Goal: Task Accomplishment & Management: Use online tool/utility

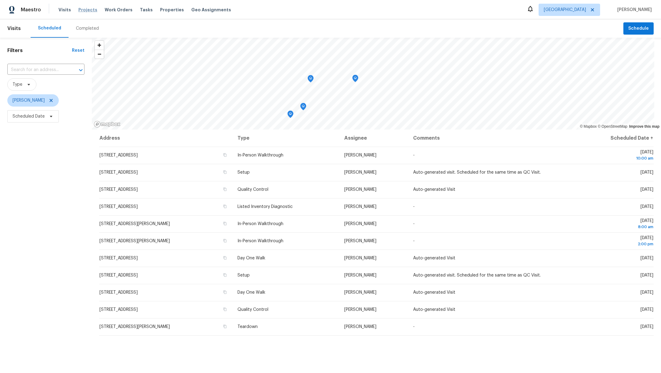
click at [82, 7] on span "Projects" at bounding box center [87, 10] width 19 height 6
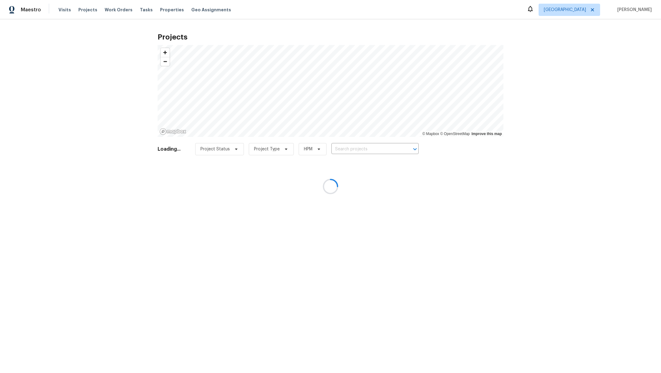
click at [348, 150] on div at bounding box center [330, 186] width 661 height 373
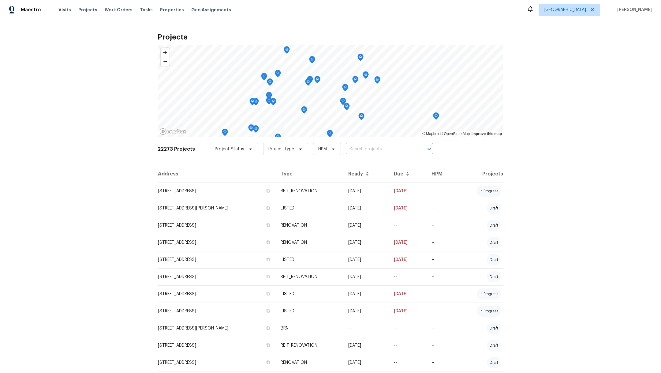
click at [348, 149] on input "text" at bounding box center [381, 149] width 70 height 9
type input "3231"
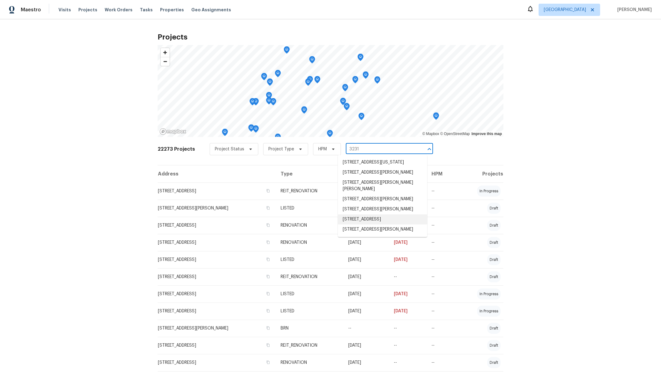
click at [361, 224] on li "[STREET_ADDRESS]" at bounding box center [382, 219] width 89 height 10
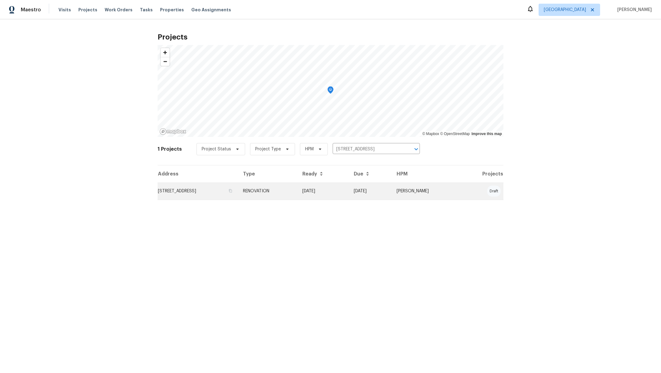
click at [190, 194] on td "[STREET_ADDRESS]" at bounding box center [198, 190] width 81 height 17
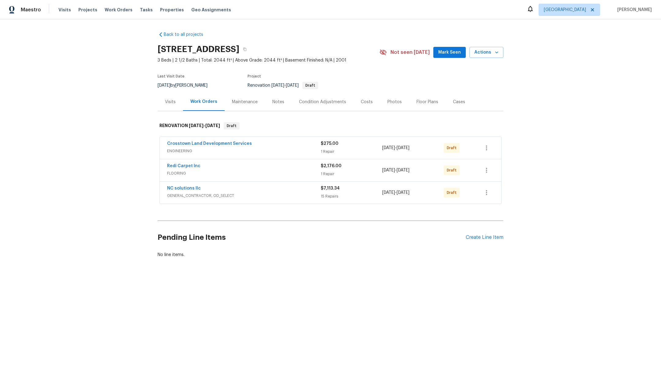
click at [274, 103] on div "Notes" at bounding box center [279, 102] width 12 height 6
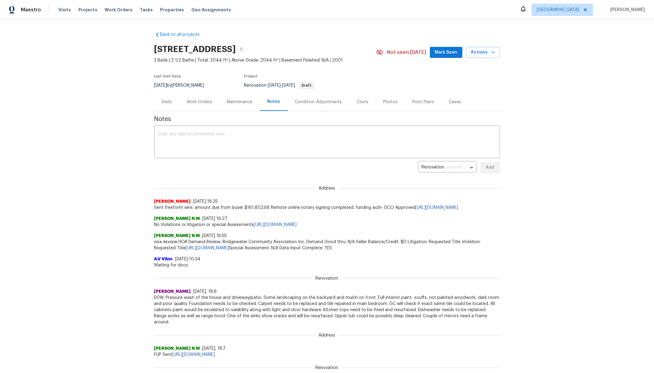
click at [196, 102] on div "Work Orders" at bounding box center [199, 102] width 25 height 6
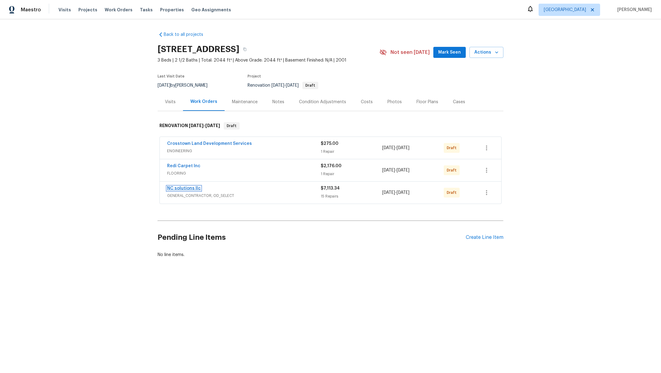
click at [181, 186] on link "NC solutions llc" at bounding box center [184, 188] width 34 height 4
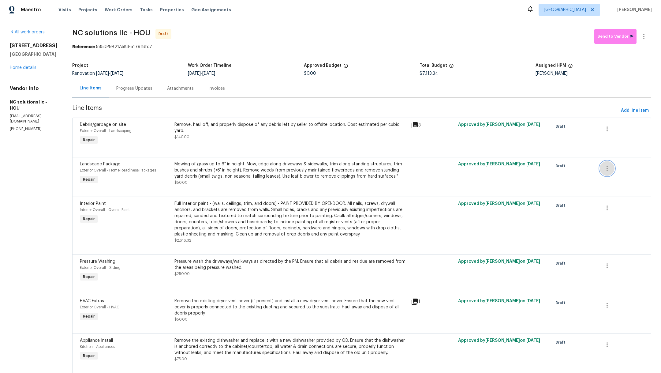
click at [607, 168] on icon "button" at bounding box center [607, 168] width 1 height 5
click at [604, 169] on li "Cancel" at bounding box center [607, 168] width 24 height 10
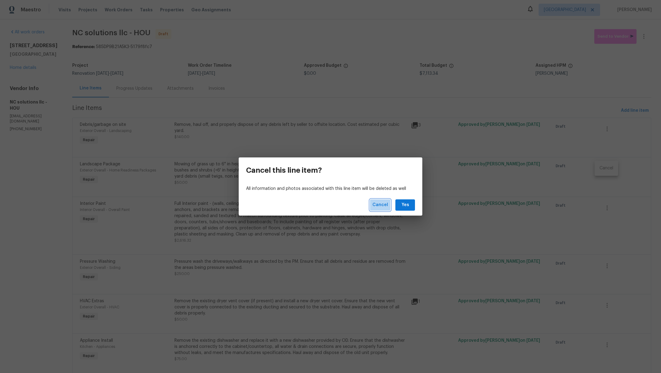
click at [378, 204] on span "Cancel" at bounding box center [381, 205] width 16 height 8
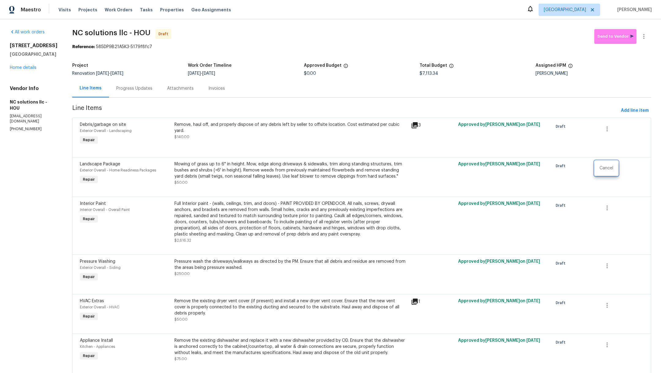
drag, startPoint x: 657, startPoint y: 99, endPoint x: 660, endPoint y: 109, distance: 10.2
click at [660, 109] on div at bounding box center [330, 186] width 661 height 373
click at [272, 212] on div "Full Interior paint - (walls, ceilings, trim, and doors) - PAINT PROVIDED BY OP…" at bounding box center [291, 219] width 233 height 37
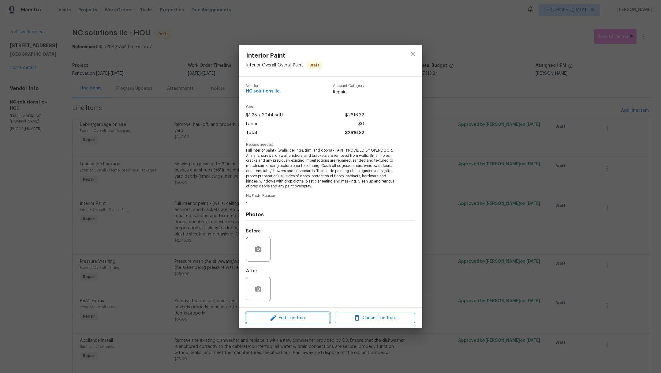
click at [275, 321] on icon "button" at bounding box center [273, 317] width 7 height 7
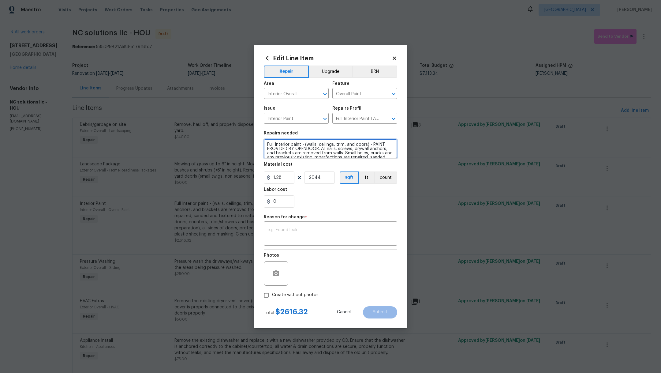
click at [266, 144] on textarea "Full Interior paint - (walls, ceilings, trim, and doors) - PAINT PROVIDED BY OP…" at bounding box center [331, 149] width 134 height 20
type textarea "ON HOLD UNTIL FOUNDATION Full Interior paint - (walls, ceilings, trim, and door…"
click at [285, 242] on div "x ​" at bounding box center [331, 234] width 134 height 23
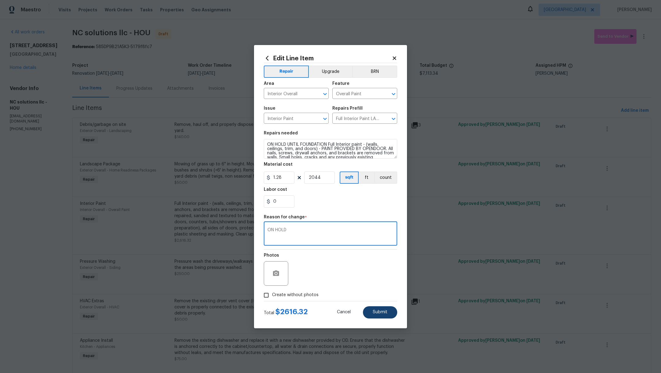
type textarea "ON HOLD"
click at [390, 309] on button "Submit" at bounding box center [380, 312] width 34 height 12
type textarea "Full Interior paint - (walls, ceilings, trim, and doors) - PAINT PROVIDED BY OP…"
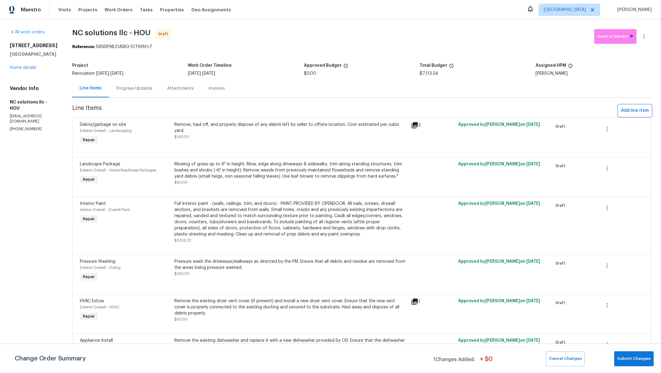
click at [621, 115] on button "Add line item" at bounding box center [635, 110] width 33 height 11
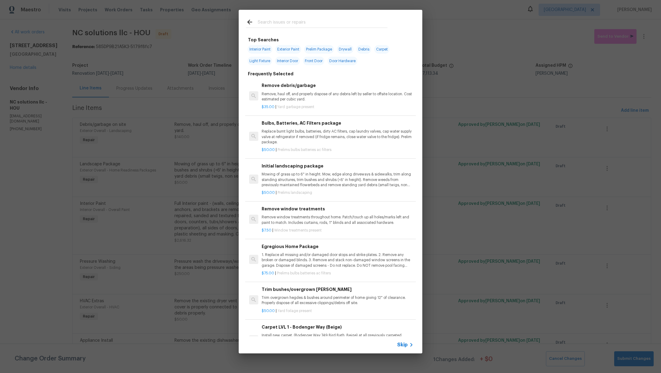
click at [307, 18] on div at bounding box center [317, 22] width 156 height 24
click at [308, 25] on input "text" at bounding box center [323, 22] width 130 height 9
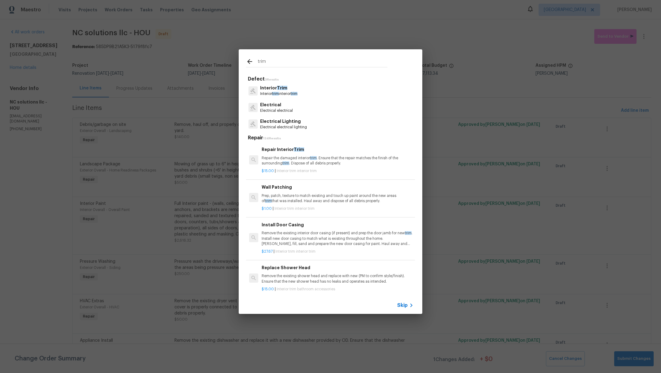
type input "trim"
click at [303, 93] on div "Interior Trim Interior trim interior trim" at bounding box center [330, 90] width 169 height 17
click at [282, 91] on p "Interior trim interior trim" at bounding box center [278, 93] width 37 height 5
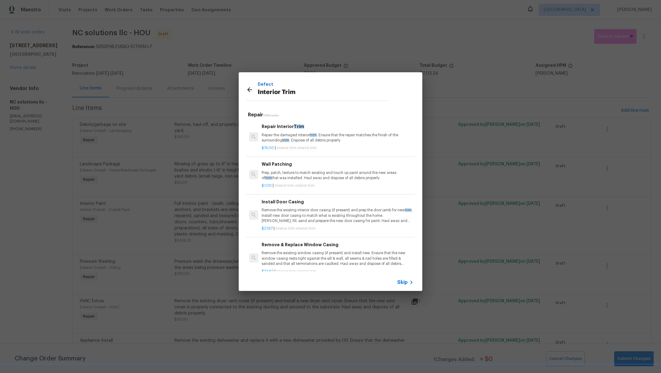
click at [305, 141] on p "Repair the damaged interior trim . Ensure that the repair matches the finish of…" at bounding box center [338, 138] width 152 height 10
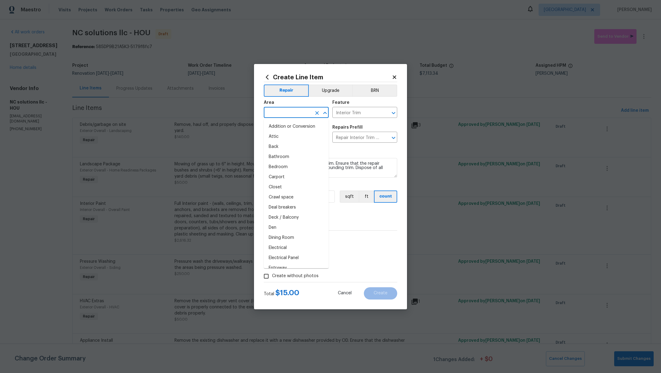
click at [277, 112] on input "text" at bounding box center [288, 112] width 48 height 9
click at [282, 128] on li "Bathroom" at bounding box center [296, 127] width 65 height 10
type input "Bathroom"
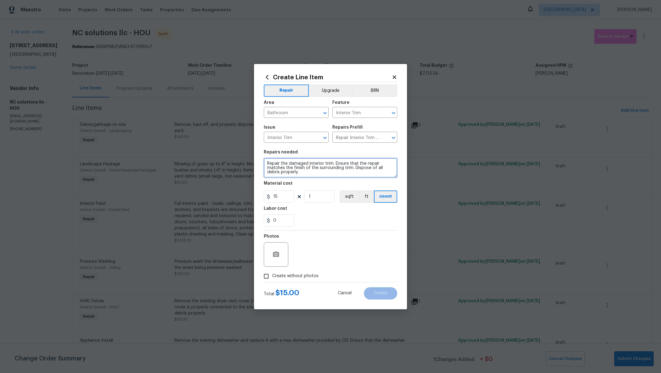
drag, startPoint x: 266, startPoint y: 164, endPoint x: 308, endPoint y: 175, distance: 44.0
click at [309, 175] on textarea "Repair the damaged interior trim. Ensure that the repair matches the finish of …" at bounding box center [331, 168] width 134 height 20
type textarea "Trim around 3 mirrors"
drag, startPoint x: 287, startPoint y: 195, endPoint x: 238, endPoint y: 190, distance: 49.3
click at [238, 190] on div "Create Line Item Repair Upgrade BRN Area Bathroom ​ Feature Interior Trim ​ Iss…" at bounding box center [330, 186] width 661 height 373
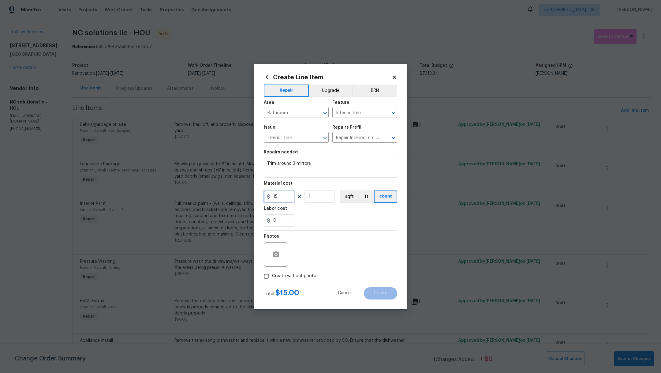
click at [285, 200] on input "15" at bounding box center [279, 196] width 31 height 12
click at [283, 195] on input "15" at bounding box center [279, 196] width 31 height 12
click at [280, 197] on input "15" at bounding box center [279, 196] width 31 height 12
type input "125"
click at [352, 223] on div "0" at bounding box center [331, 220] width 134 height 12
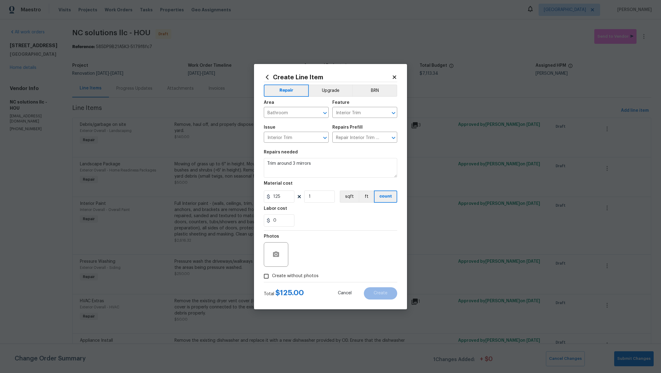
click at [291, 282] on div "Total $ 125.00 Cancel Create" at bounding box center [331, 290] width 134 height 17
click at [303, 279] on span "Create without photos" at bounding box center [295, 276] width 47 height 6
click at [272, 279] on input "Create without photos" at bounding box center [267, 276] width 12 height 12
checkbox input "true"
click at [313, 265] on textarea at bounding box center [345, 254] width 104 height 24
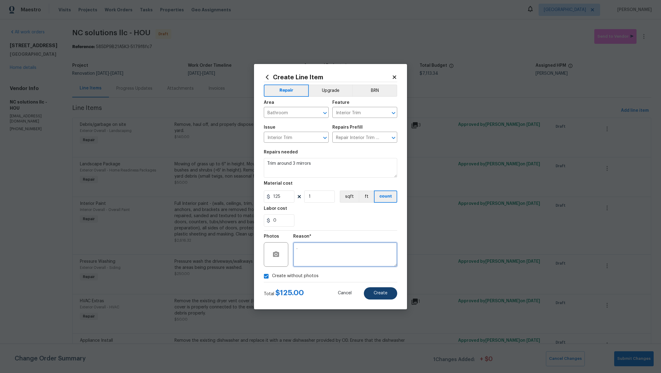
type textarea "."
click at [369, 295] on button "Create" at bounding box center [380, 293] width 33 height 12
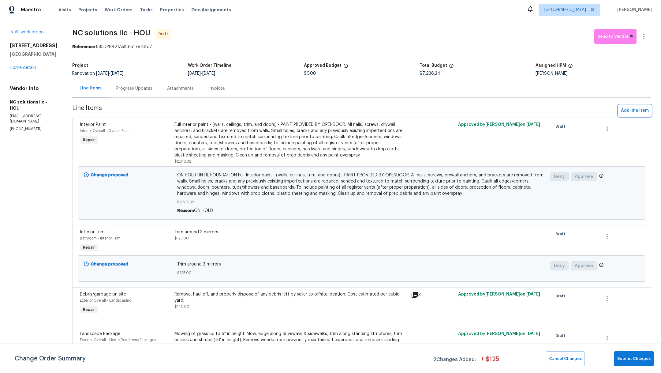
click at [626, 111] on span "Add line item" at bounding box center [635, 111] width 28 height 8
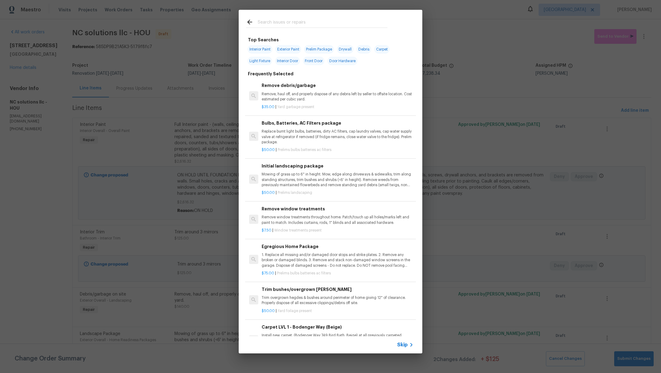
click at [285, 25] on input "text" at bounding box center [323, 22] width 130 height 9
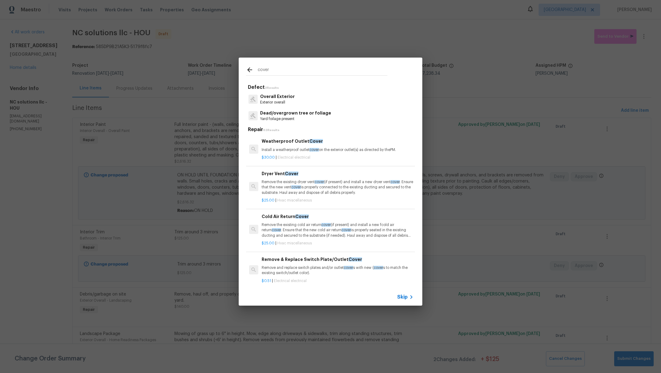
drag, startPoint x: 272, startPoint y: 73, endPoint x: 229, endPoint y: 72, distance: 42.9
click at [229, 73] on div "cover Defect 2 Results Overall Exterior Exterior overall Dead/overgrown tree or…" at bounding box center [330, 181] width 661 height 363
type input "c"
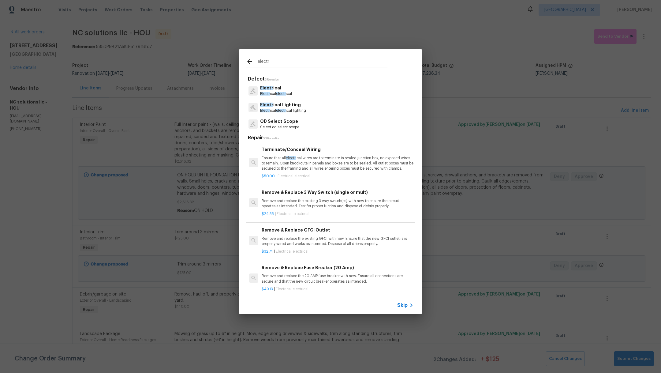
type input "electr"
click at [269, 92] on span "Electr" at bounding box center [265, 94] width 10 height 4
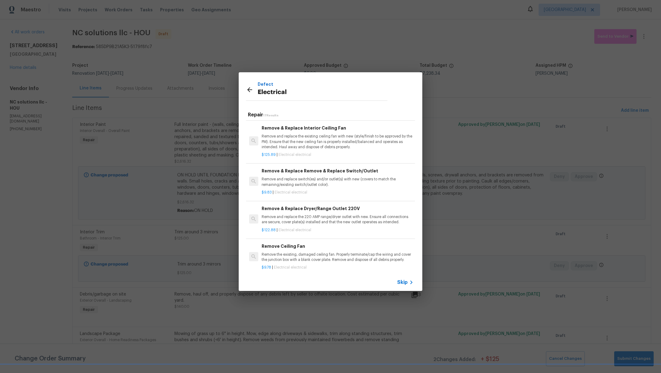
scroll to position [268, 0]
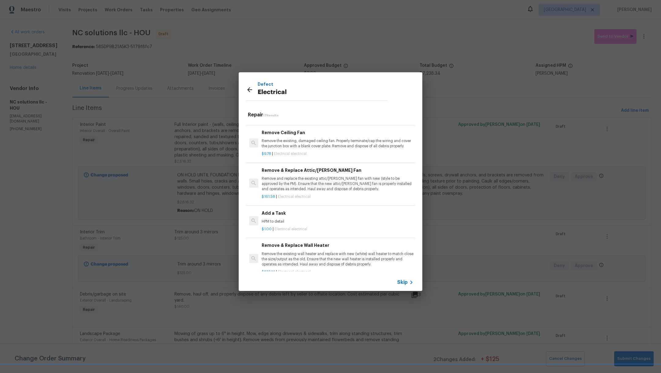
click at [314, 224] on p "HPM to detail" at bounding box center [338, 221] width 152 height 5
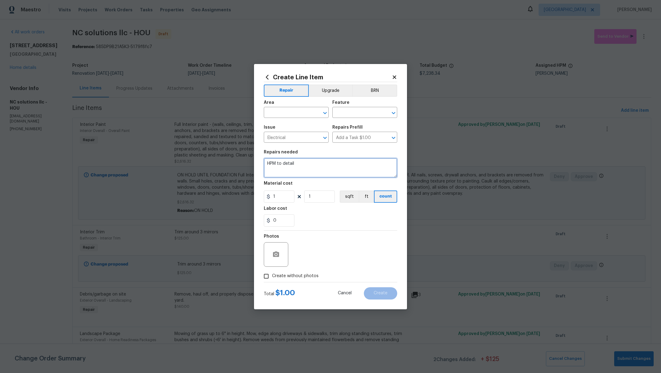
drag, startPoint x: 306, startPoint y: 164, endPoint x: 247, endPoint y: 161, distance: 58.8
click at [247, 162] on div "Create Line Item Repair Upgrade BRN Area ​ Feature ​ Issue Electrical ​ Repairs…" at bounding box center [330, 186] width 661 height 373
type textarea "Install cover for a light by the entry door. Cover is in pantry close."
click at [280, 197] on input "1" at bounding box center [279, 196] width 31 height 12
type input "15"
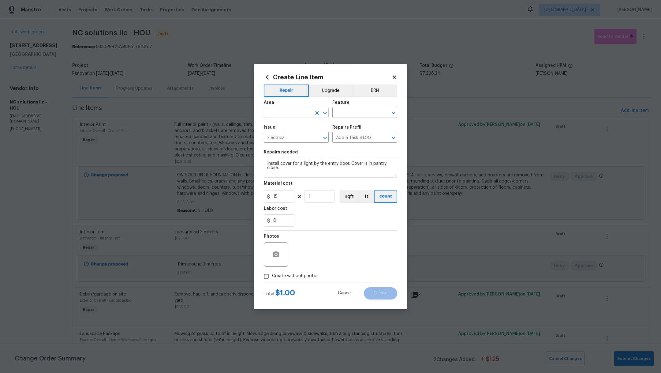
click at [277, 112] on input "text" at bounding box center [288, 112] width 48 height 9
click at [279, 126] on li "Entryway" at bounding box center [296, 127] width 65 height 10
type input "Entryway"
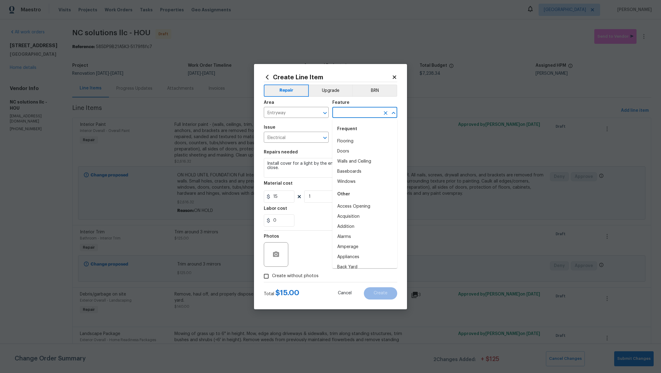
click at [337, 115] on input "text" at bounding box center [357, 112] width 48 height 9
type input "e"
click at [366, 152] on li "Lighting" at bounding box center [365, 151] width 65 height 10
type input "Lighting"
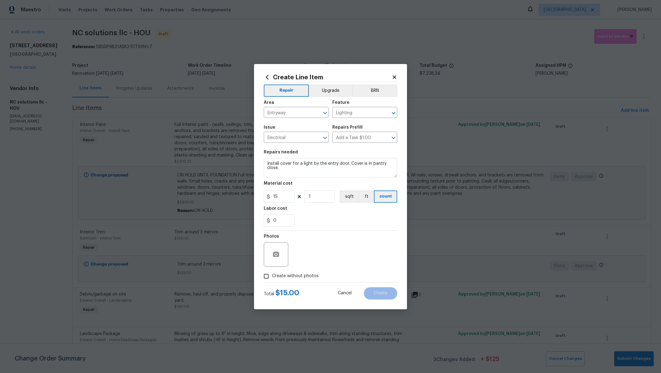
click at [273, 283] on div "Total $ 15.00 Cancel Create" at bounding box center [331, 290] width 134 height 17
click at [274, 278] on span "Create without photos" at bounding box center [295, 276] width 47 height 6
click at [272, 278] on input "Create without photos" at bounding box center [267, 276] width 12 height 12
checkbox input "true"
click at [345, 253] on textarea at bounding box center [345, 254] width 104 height 24
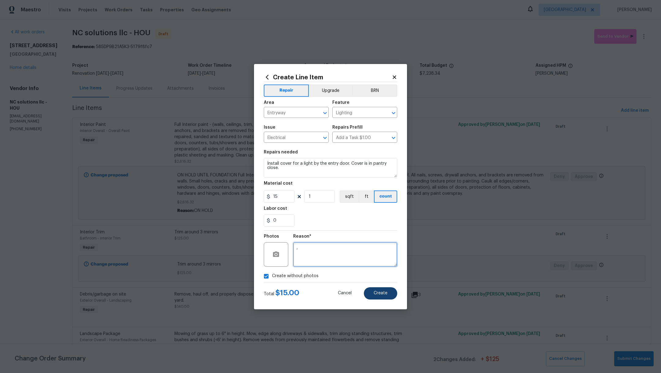
type textarea ","
click at [385, 297] on button "Create" at bounding box center [380, 293] width 33 height 12
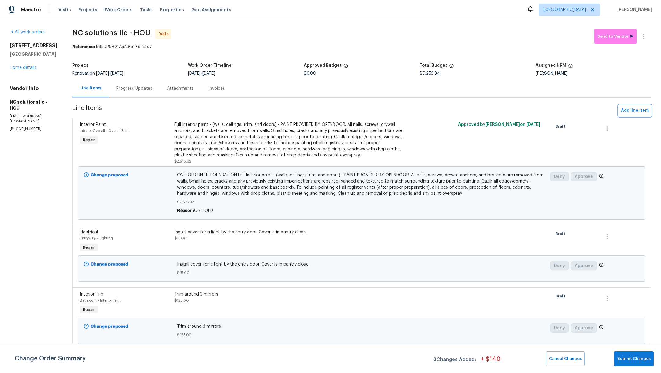
click at [621, 111] on span "Add line item" at bounding box center [635, 111] width 28 height 8
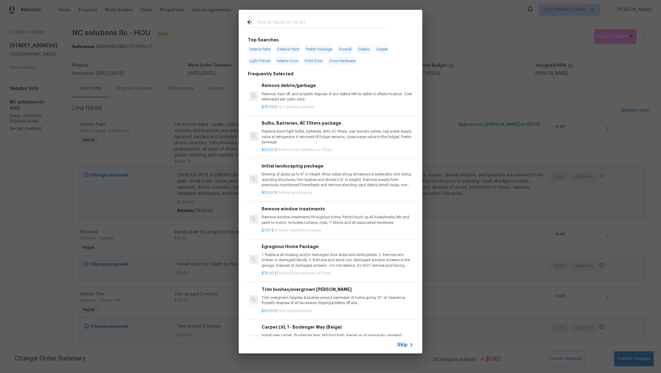
click at [280, 24] on input "text" at bounding box center [323, 22] width 130 height 9
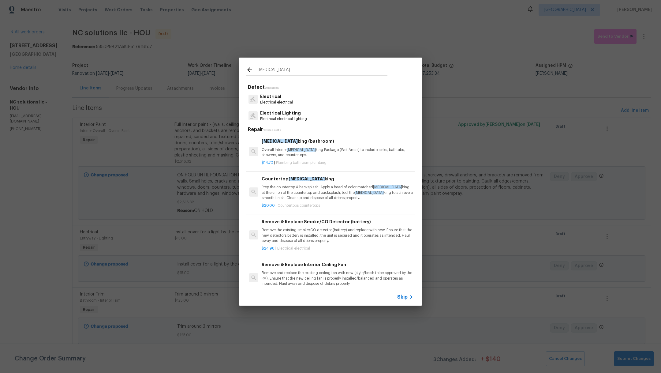
type input "[MEDICAL_DATA]"
click at [316, 149] on p "Overall Interior [MEDICAL_DATA] king Package (Wet Areas) to include sinks, bath…" at bounding box center [338, 152] width 152 height 10
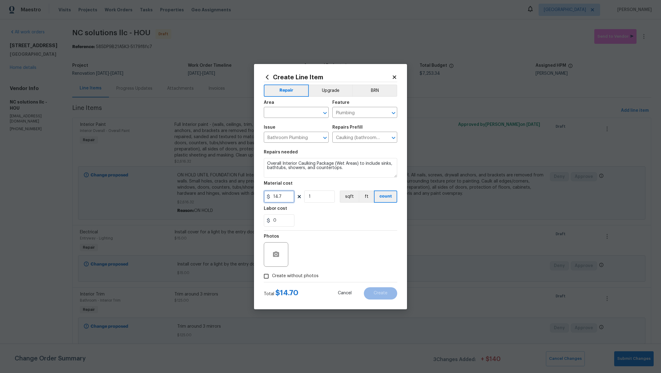
drag, startPoint x: 288, startPoint y: 198, endPoint x: 216, endPoint y: 192, distance: 72.2
click at [217, 194] on div "Create Line Item Repair Upgrade BRN Area ​ Feature Plumbing ​ Issue Bathroom Pl…" at bounding box center [330, 186] width 661 height 373
type input "25"
click at [277, 112] on input "text" at bounding box center [288, 112] width 48 height 9
click at [280, 137] on li "Interior Overall" at bounding box center [296, 137] width 65 height 10
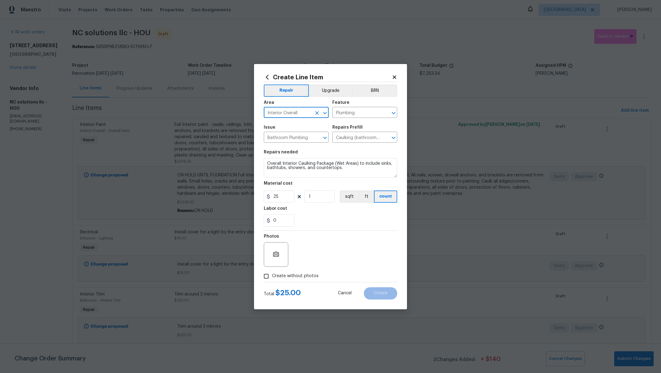
type input "Interior Overall"
click at [266, 164] on textarea "Overall Interior Caulking Package (Wet Areas) to include sinks, bathtubs, showe…" at bounding box center [331, 168] width 134 height 20
click at [358, 164] on textarea "Overall Interior Caulking Package (Wet Areas) to include sinks, bathtubs, showe…" at bounding box center [331, 168] width 134 height 20
click at [329, 169] on textarea "Overall Interior Caulking Package to include sinks, bathtubs, showers, and coun…" at bounding box center [331, 168] width 134 height 20
type textarea "Overall Interior Caulking Package to include sinks, bathtubs, showers, and coun…"
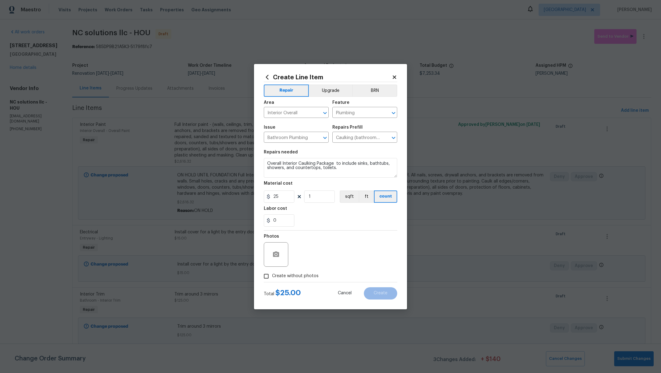
click at [288, 276] on span "Create without photos" at bounding box center [295, 276] width 47 height 6
click at [272, 276] on input "Create without photos" at bounding box center [267, 276] width 12 height 12
checkbox input "true"
click at [327, 258] on textarea at bounding box center [345, 254] width 104 height 24
type textarea ","
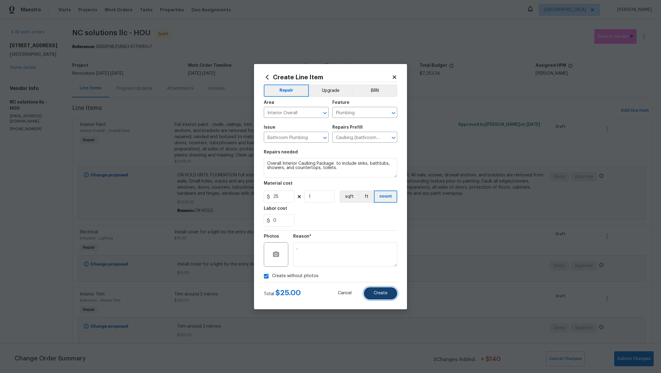
click at [375, 296] on button "Create" at bounding box center [380, 293] width 33 height 12
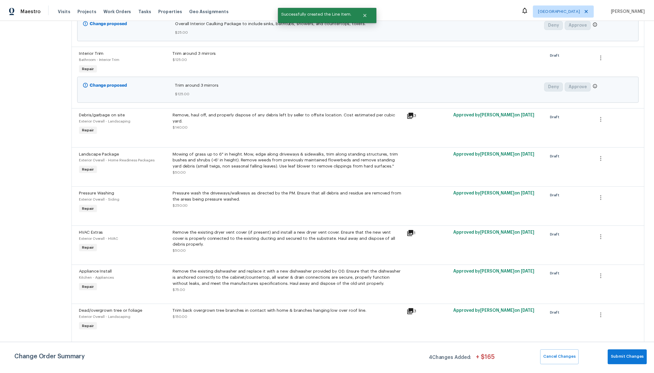
scroll to position [0, 0]
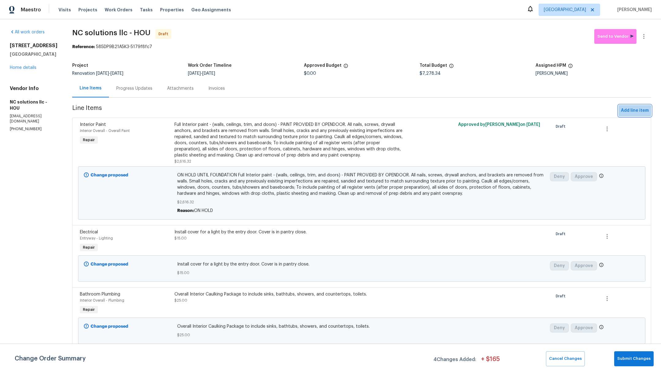
click at [626, 109] on span "Add line item" at bounding box center [635, 111] width 28 height 8
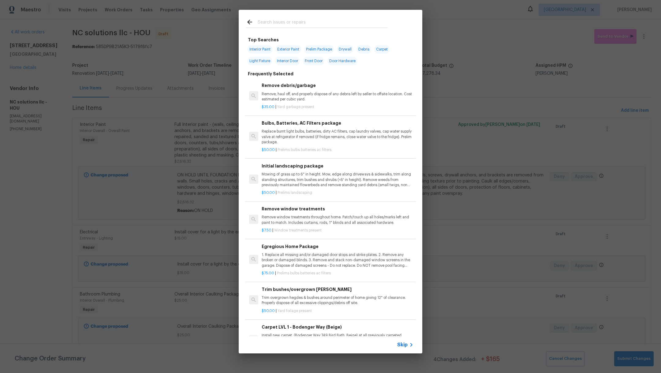
click at [308, 19] on input "text" at bounding box center [323, 22] width 130 height 9
click at [323, 133] on p "Replace burnt light bulbs, batteries, dirty AC filters, cap laundry valves, cap…" at bounding box center [338, 137] width 152 height 16
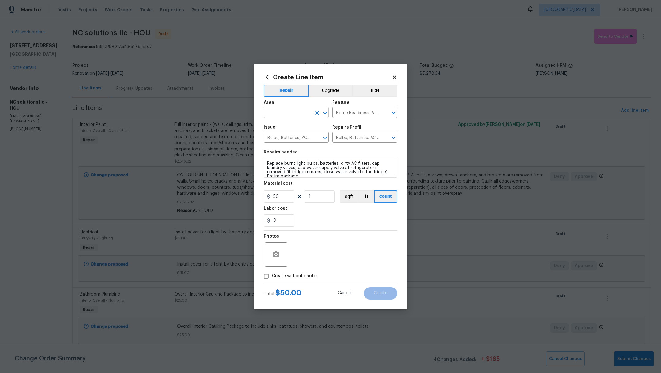
click at [286, 110] on input "text" at bounding box center [288, 112] width 48 height 9
click at [285, 137] on li "Interior Overall" at bounding box center [296, 137] width 65 height 10
type input "Interior Overall"
click at [288, 276] on span "Create without photos" at bounding box center [295, 276] width 47 height 6
click at [272, 276] on input "Create without photos" at bounding box center [267, 276] width 12 height 12
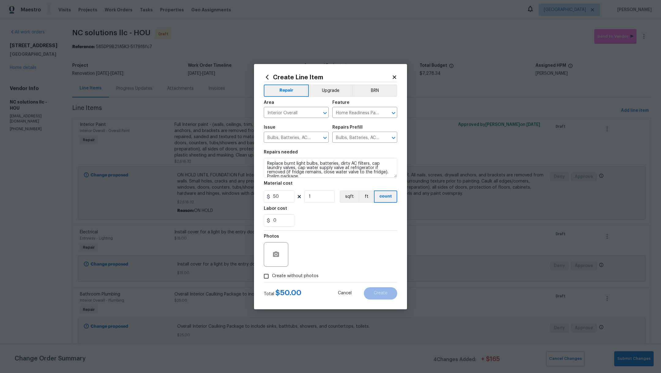
checkbox input "true"
click at [328, 255] on textarea at bounding box center [345, 254] width 104 height 24
type textarea ","
click at [386, 292] on span "Create" at bounding box center [381, 293] width 14 height 5
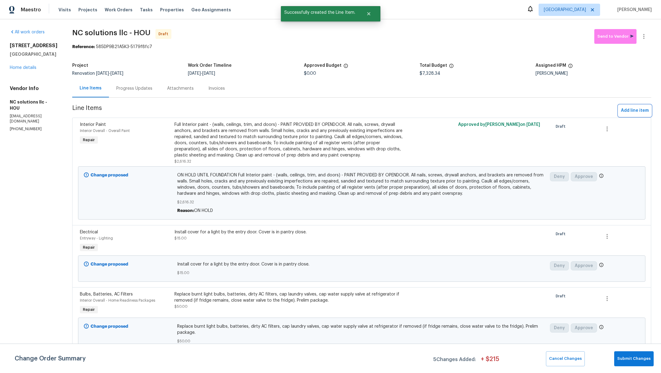
click at [629, 111] on span "Add line item" at bounding box center [635, 111] width 28 height 8
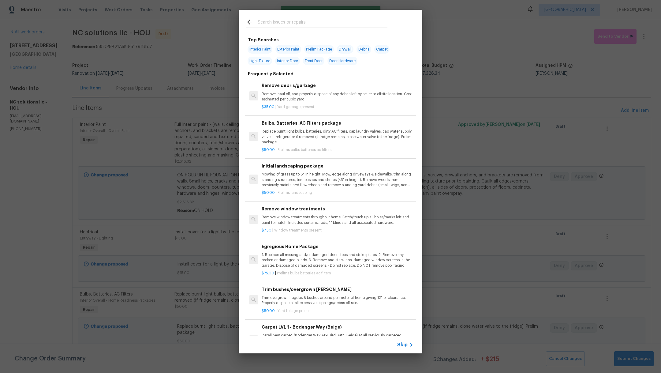
click at [303, 19] on input "text" at bounding box center [323, 22] width 130 height 9
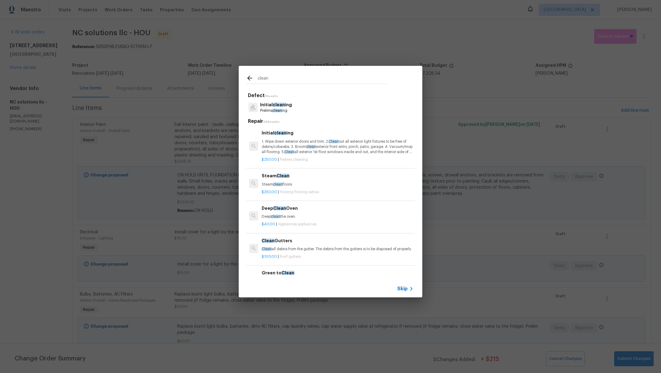
type input "clean"
click at [292, 146] on p "1. Wipe down exterior doors and trim. 2. Clean out all exterior light fixtures …" at bounding box center [338, 147] width 152 height 16
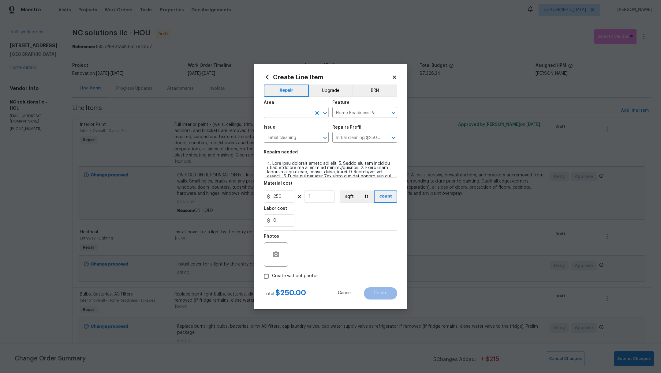
click at [279, 114] on input "text" at bounding box center [288, 112] width 48 height 9
click at [273, 137] on li "Interior Overall" at bounding box center [296, 137] width 65 height 10
type input "Interior Overall"
click at [280, 278] on span "Create without photos" at bounding box center [295, 276] width 47 height 6
click at [272, 278] on input "Create without photos" at bounding box center [267, 276] width 12 height 12
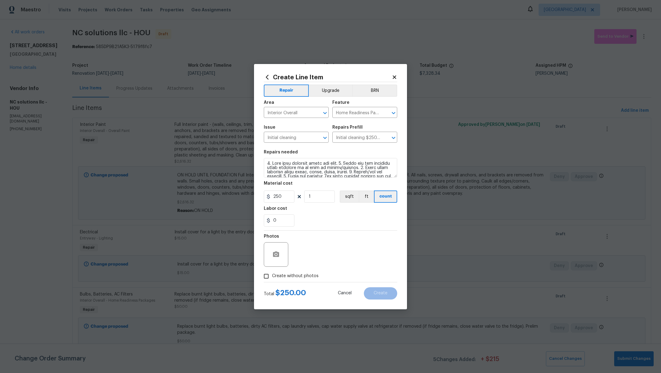
checkbox input "true"
click at [334, 254] on textarea at bounding box center [345, 254] width 104 height 24
type textarea ","
click at [377, 288] on button "Create" at bounding box center [380, 293] width 33 height 12
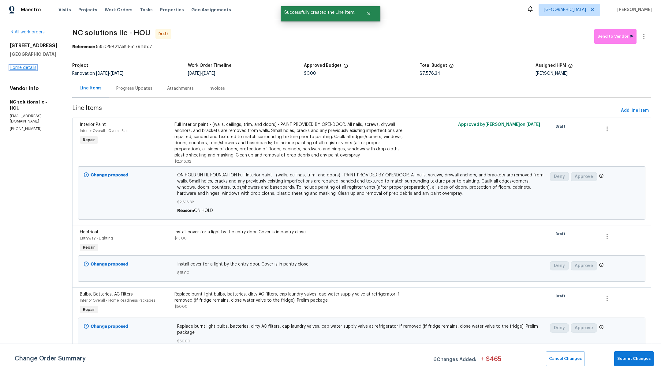
click at [18, 66] on link "Home details" at bounding box center [23, 68] width 27 height 4
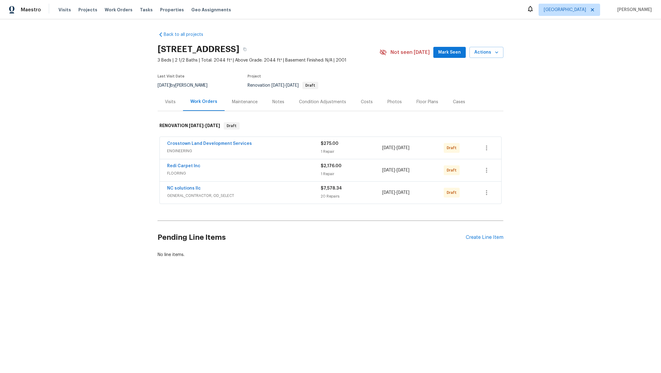
click at [282, 96] on div "Notes" at bounding box center [278, 102] width 27 height 18
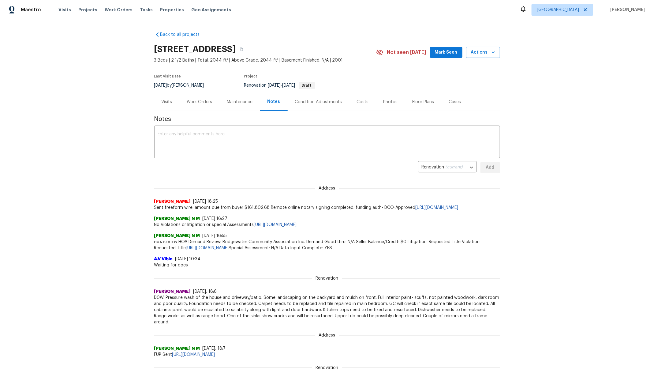
click at [362, 103] on div "Costs" at bounding box center [363, 102] width 12 height 6
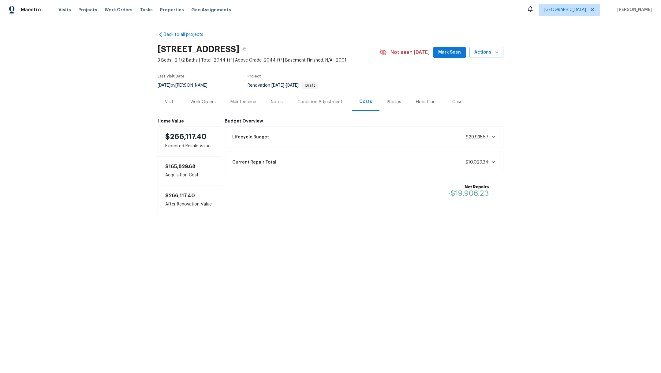
click at [492, 162] on icon at bounding box center [493, 162] width 3 height 2
click at [491, 162] on icon at bounding box center [493, 162] width 5 height 5
click at [199, 101] on div "Work Orders" at bounding box center [202, 102] width 25 height 6
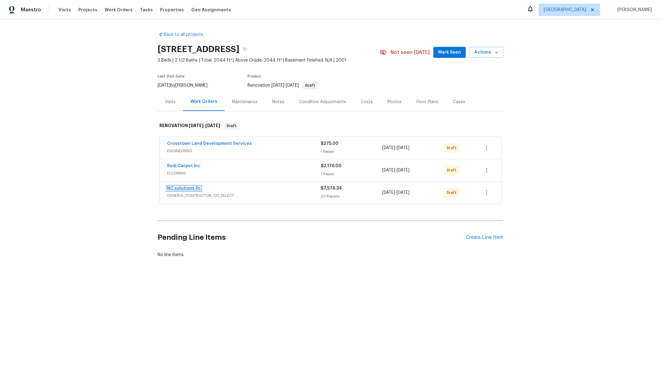
click at [170, 189] on link "NC solutions llc" at bounding box center [184, 188] width 34 height 4
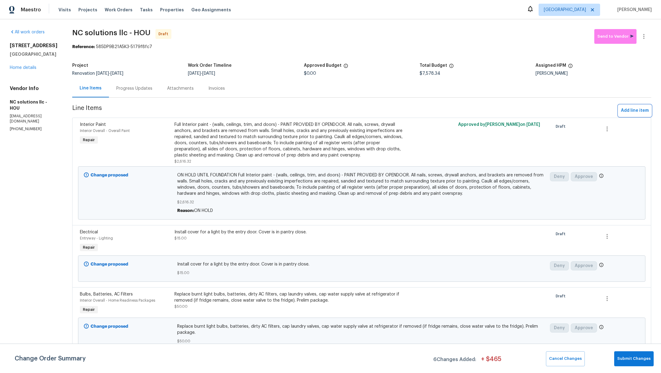
click at [625, 110] on span "Add line item" at bounding box center [635, 111] width 28 height 8
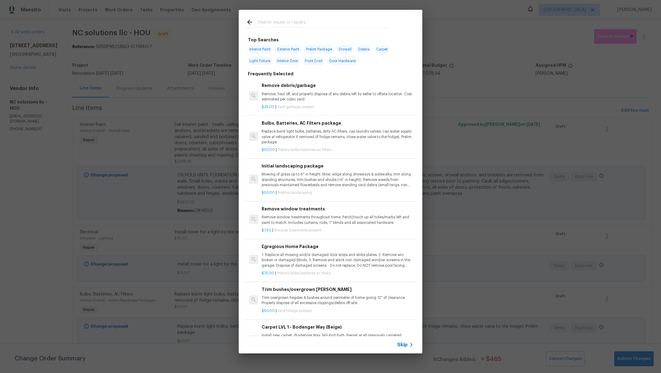
click at [280, 25] on input "text" at bounding box center [323, 22] width 130 height 9
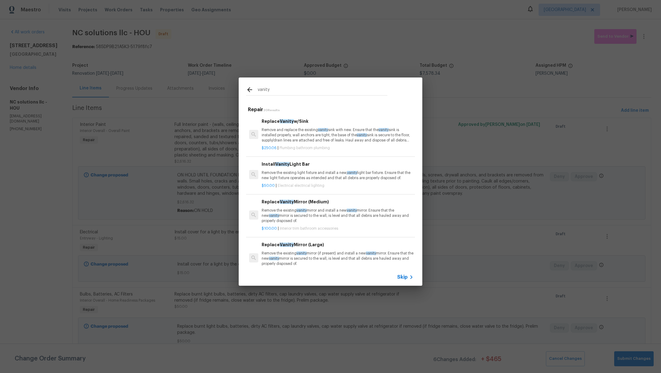
type input "vanity"
click at [302, 175] on p "Remove the existing light fixture and install a new, vanity light bar fixture. …" at bounding box center [338, 175] width 152 height 10
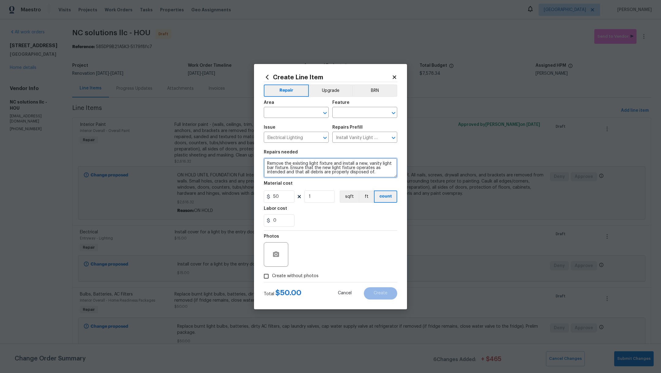
click at [266, 165] on textarea "Remove the existing light fixture and install a new, vanity light bar fixture. …" at bounding box center [331, 168] width 134 height 20
type textarea "Same style for main bath (2). Remove the existing light fixture and install a n…"
click at [286, 197] on input "50" at bounding box center [279, 196] width 31 height 12
drag, startPoint x: 284, startPoint y: 197, endPoint x: 218, endPoint y: 201, distance: 66.6
click at [218, 201] on div "Create Line Item Repair Upgrade BRN Area ​ Feature ​ Issue Electrical Lighting …" at bounding box center [330, 186] width 661 height 373
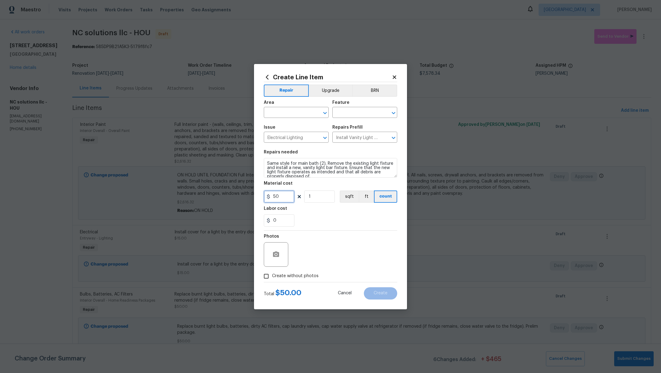
drag, startPoint x: 284, startPoint y: 194, endPoint x: 264, endPoint y: 194, distance: 19.9
click at [264, 194] on input "50" at bounding box center [279, 196] width 31 height 12
type input "75"
click at [349, 227] on section "Repairs needed Same style for main bath (2). Remove the existing light fixture …" at bounding box center [331, 188] width 134 height 84
click at [290, 278] on span "Create without photos" at bounding box center [295, 276] width 47 height 6
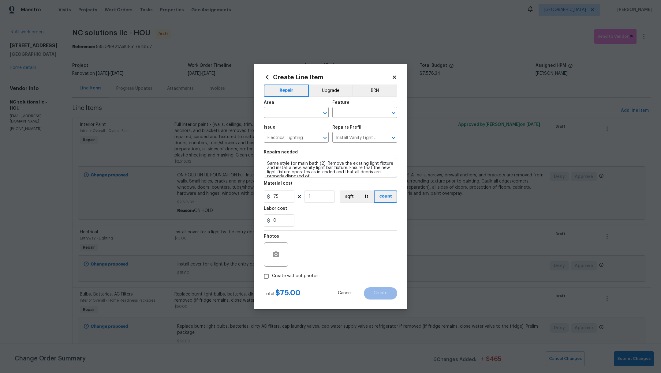
click at [272, 278] on input "Create without photos" at bounding box center [267, 276] width 12 height 12
checkbox input "true"
click at [329, 266] on textarea at bounding box center [345, 254] width 104 height 24
click at [280, 114] on input "text" at bounding box center [288, 112] width 48 height 9
click at [289, 125] on li "Main Bathroom" at bounding box center [296, 127] width 65 height 10
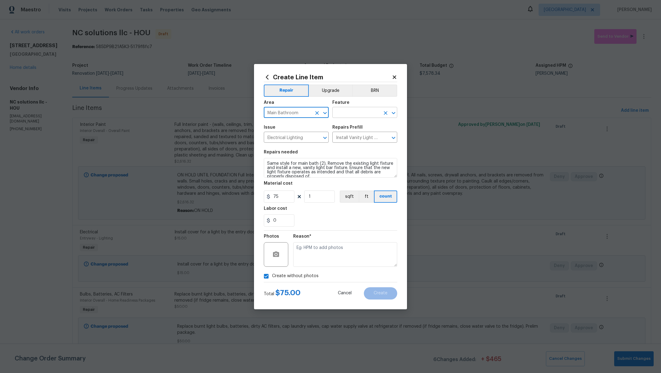
type input "Main Bathroom"
click at [360, 109] on input "text" at bounding box center [357, 112] width 48 height 9
click at [364, 154] on li "Lighting" at bounding box center [365, 151] width 65 height 10
type input "Lighting"
click at [352, 256] on textarea at bounding box center [345, 254] width 104 height 24
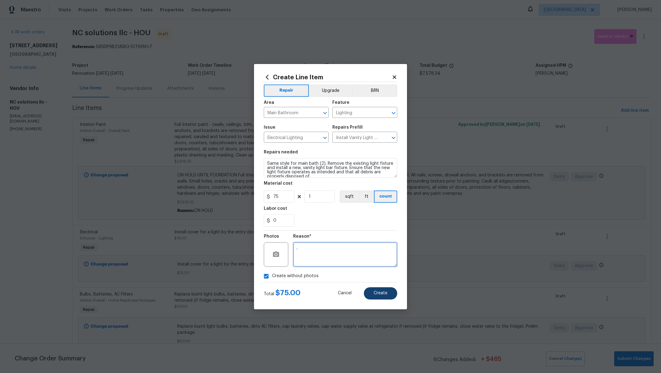
type textarea ","
click at [384, 299] on button "Create" at bounding box center [380, 293] width 33 height 12
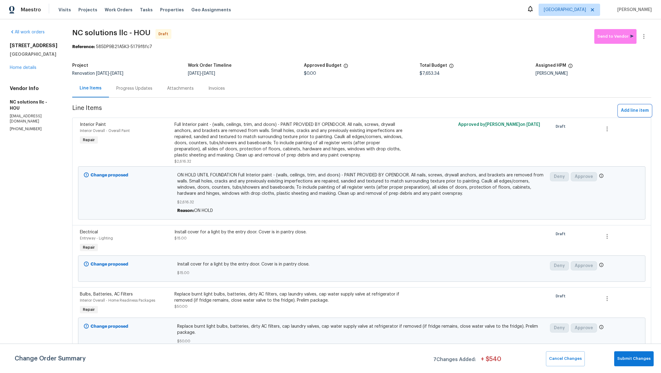
click at [627, 107] on span "Add line item" at bounding box center [635, 111] width 28 height 8
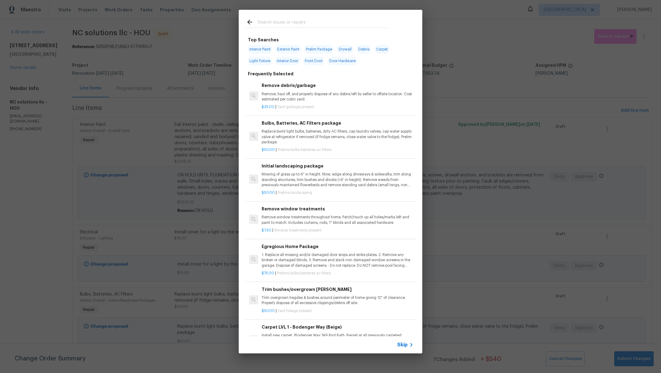
click at [287, 22] on input "text" at bounding box center [323, 22] width 130 height 9
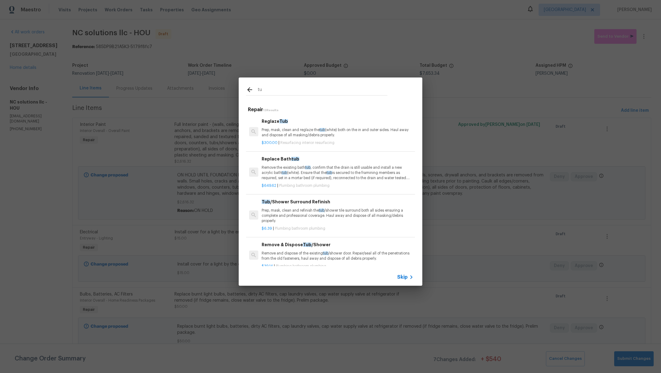
type input "t"
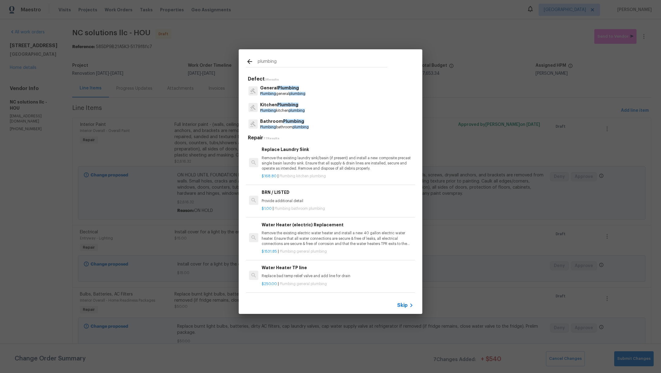
type input "plumbing"
click at [274, 119] on p "Bathroom Plumbing" at bounding box center [284, 121] width 49 height 6
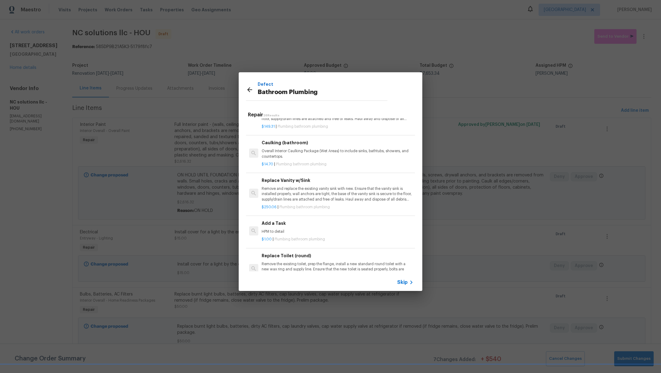
scroll to position [859, 0]
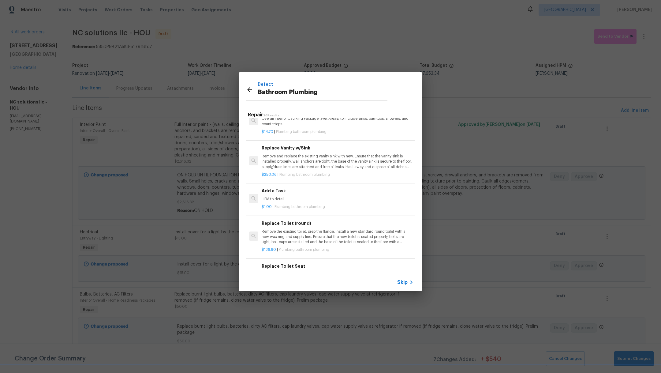
click at [313, 202] on div "$1.00 | Plumbing bathroom plumbing" at bounding box center [338, 206] width 152 height 8
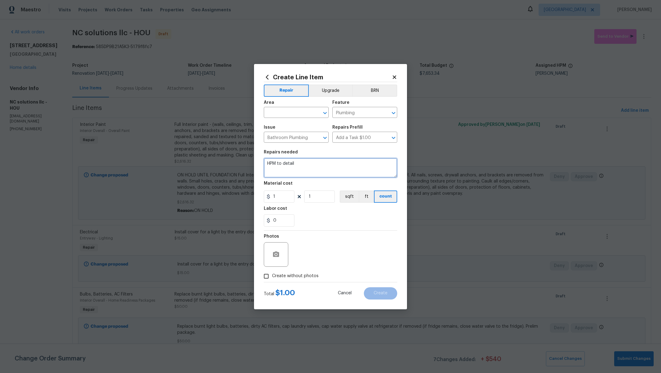
drag, startPoint x: 304, startPoint y: 168, endPoint x: 241, endPoint y: 156, distance: 64.6
click at [241, 156] on div "Create Line Item Repair Upgrade BRN Area ​ Feature Plumbing ​ Issue Bathroom Pl…" at bounding box center [330, 186] width 661 height 373
type textarea "Replace main bath tub diverter"
drag, startPoint x: 283, startPoint y: 197, endPoint x: 188, endPoint y: 188, distance: 95.7
click at [188, 188] on div "Create Line Item Repair Upgrade BRN Area ​ Feature Plumbing ​ Issue Bathroom Pl…" at bounding box center [330, 186] width 661 height 373
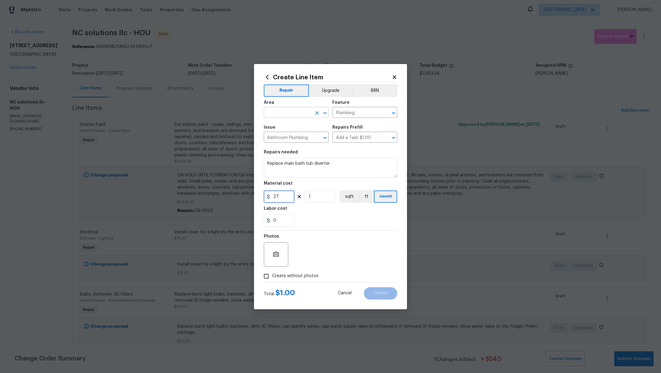
type input "27"
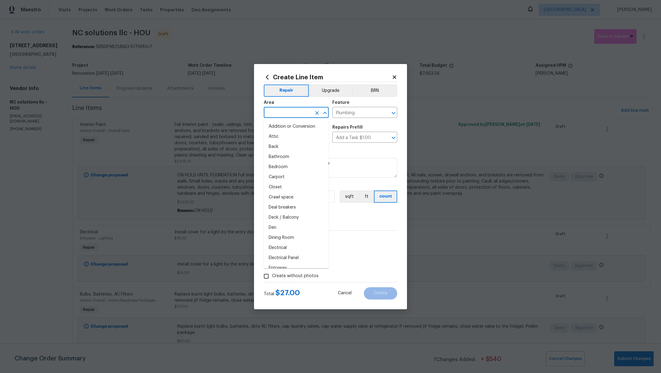
click at [282, 112] on input "text" at bounding box center [288, 112] width 48 height 9
type input "b"
click at [287, 127] on li "Main Bathroom" at bounding box center [296, 127] width 65 height 10
type input "Main Bathroom"
click at [299, 275] on span "Create without photos" at bounding box center [295, 276] width 47 height 6
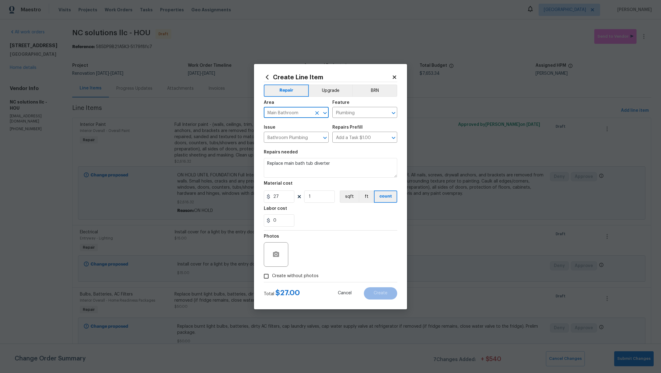
click at [272, 275] on input "Create without photos" at bounding box center [267, 276] width 12 height 12
checkbox input "true"
click at [341, 254] on textarea at bounding box center [345, 254] width 104 height 24
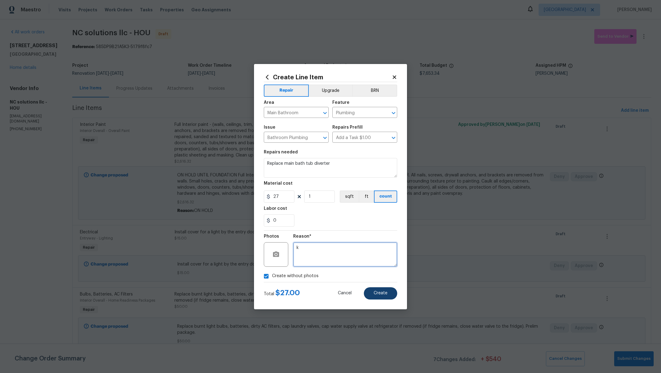
type textarea "k"
click at [379, 297] on button "Create" at bounding box center [380, 293] width 33 height 12
